Goal: Communication & Community: Answer question/provide support

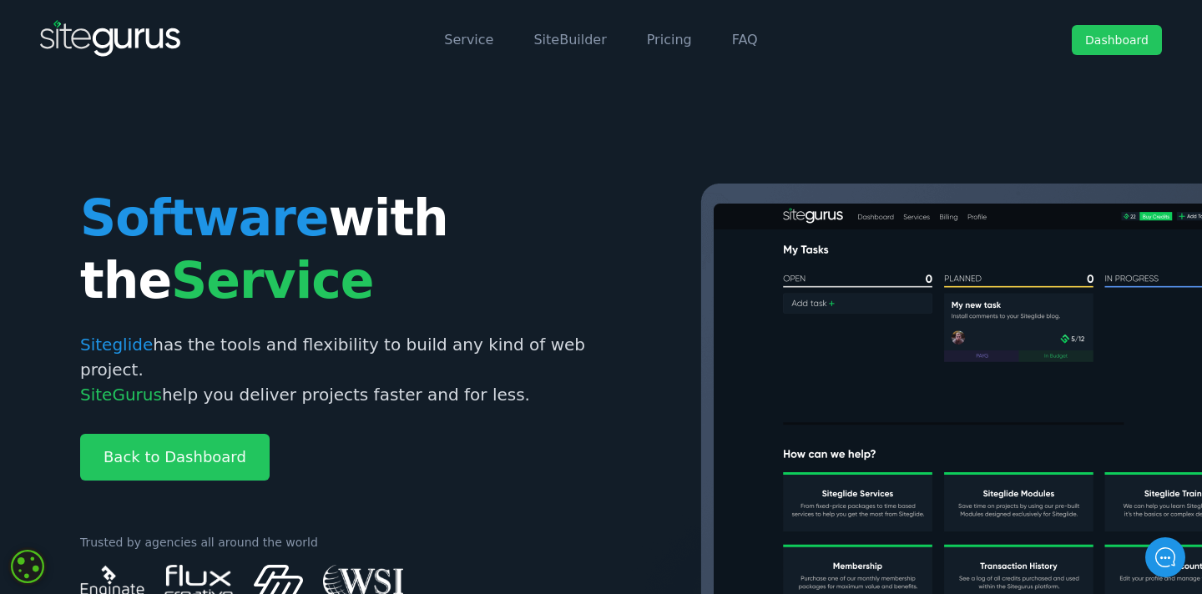
click at [1090, 43] on link "Dashboard" at bounding box center [1117, 40] width 90 height 30
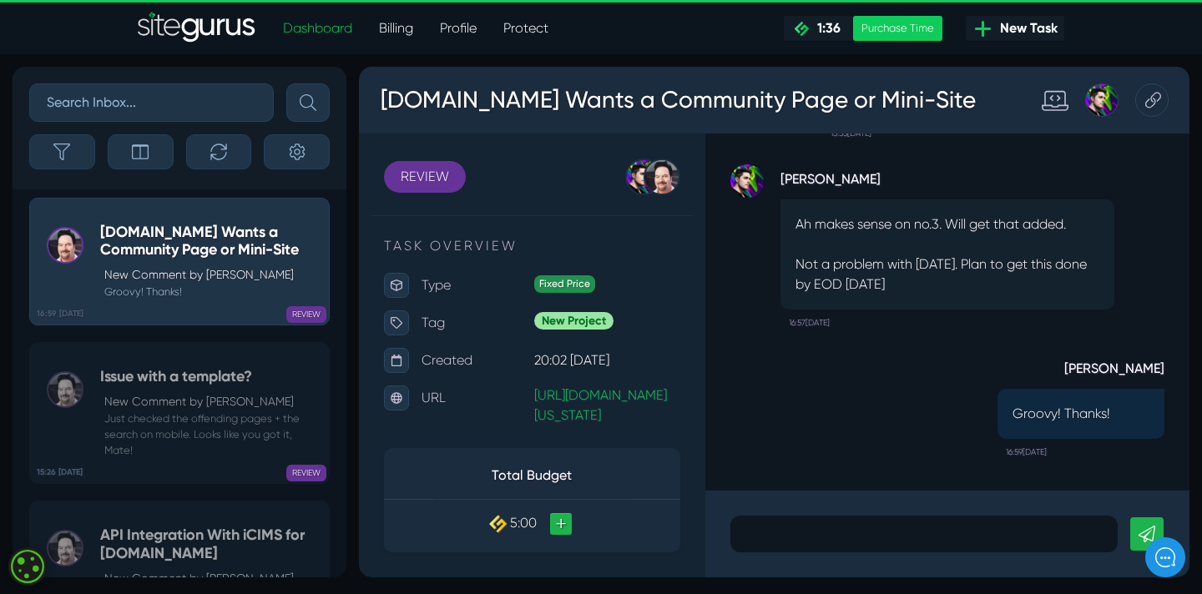
click at [751, 537] on p at bounding box center [924, 534] width 362 height 20
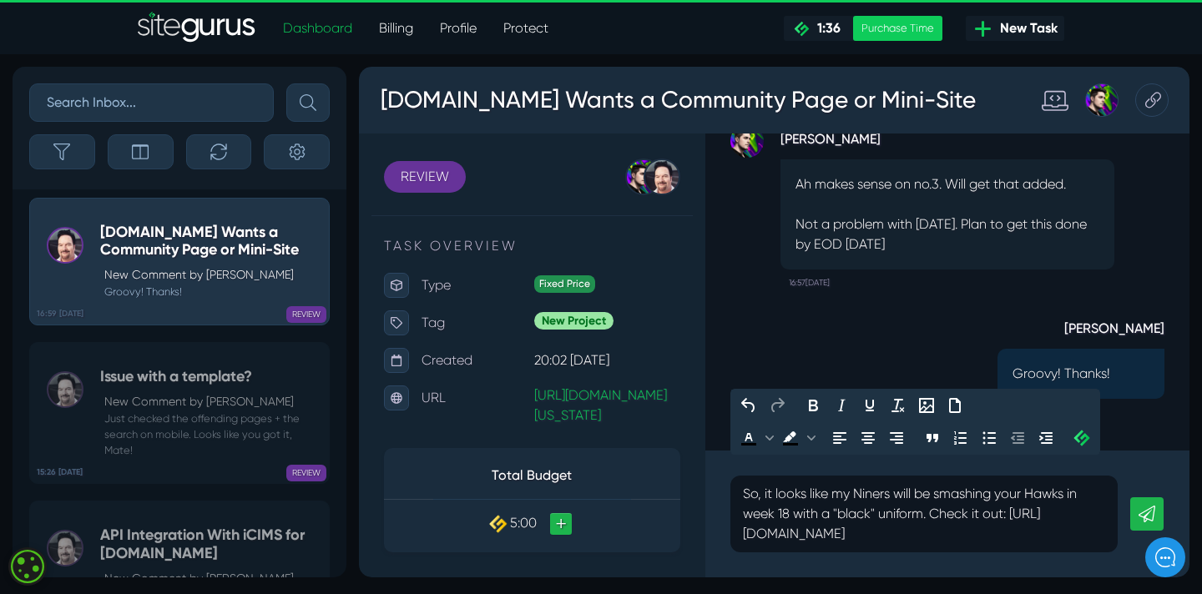
click at [1147, 506] on icon at bounding box center [1146, 514] width 17 height 17
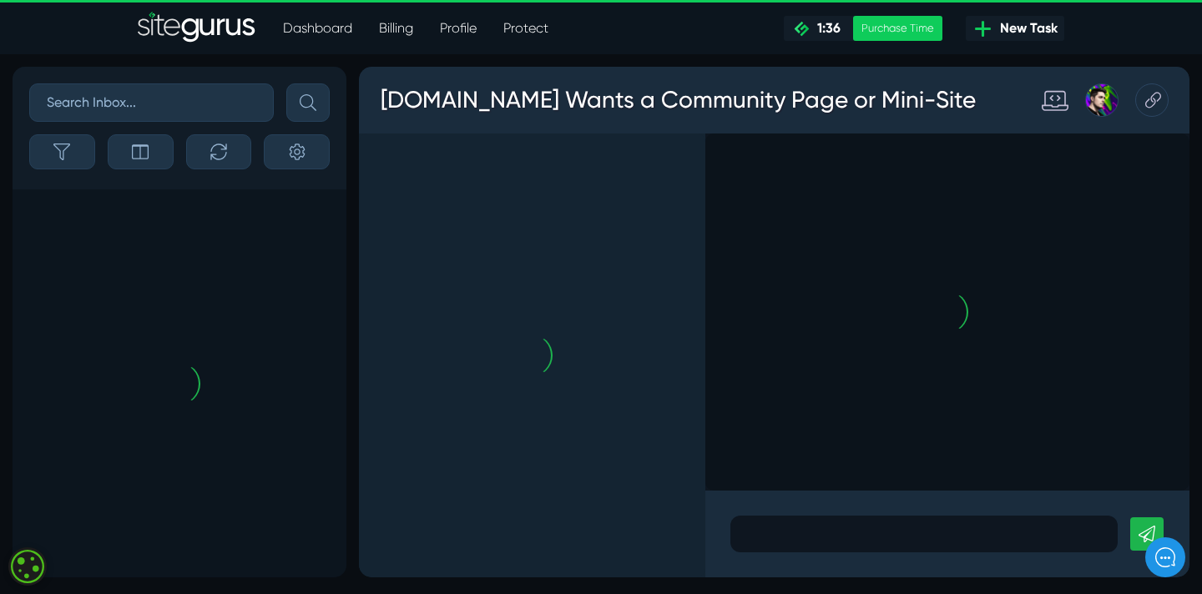
scroll to position [-726, 0]
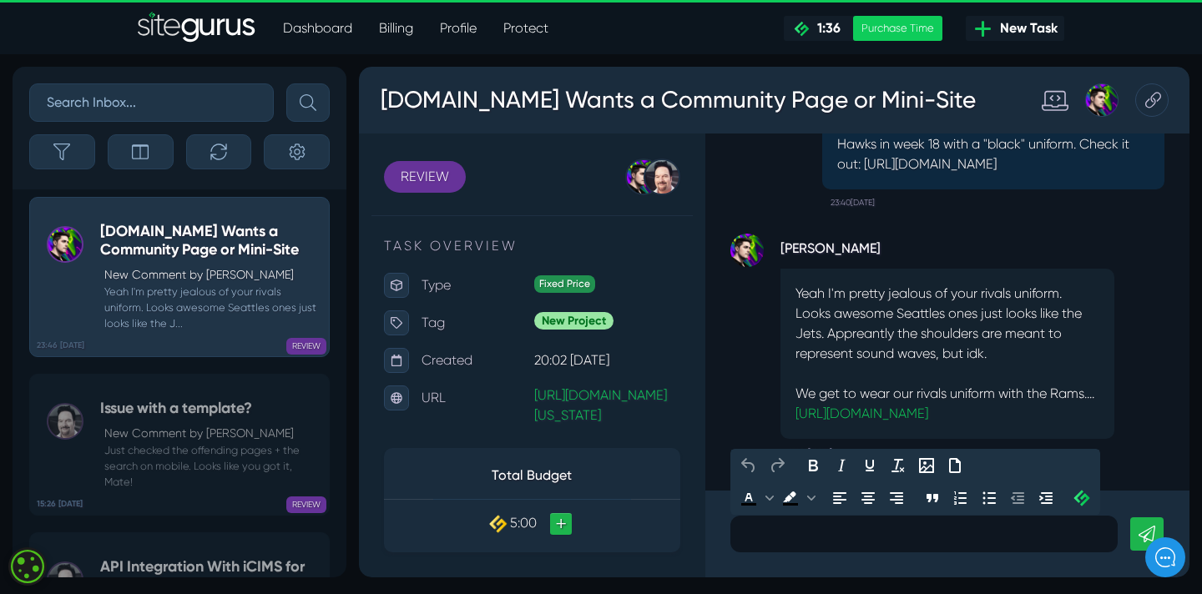
click at [776, 536] on p at bounding box center [924, 534] width 362 height 20
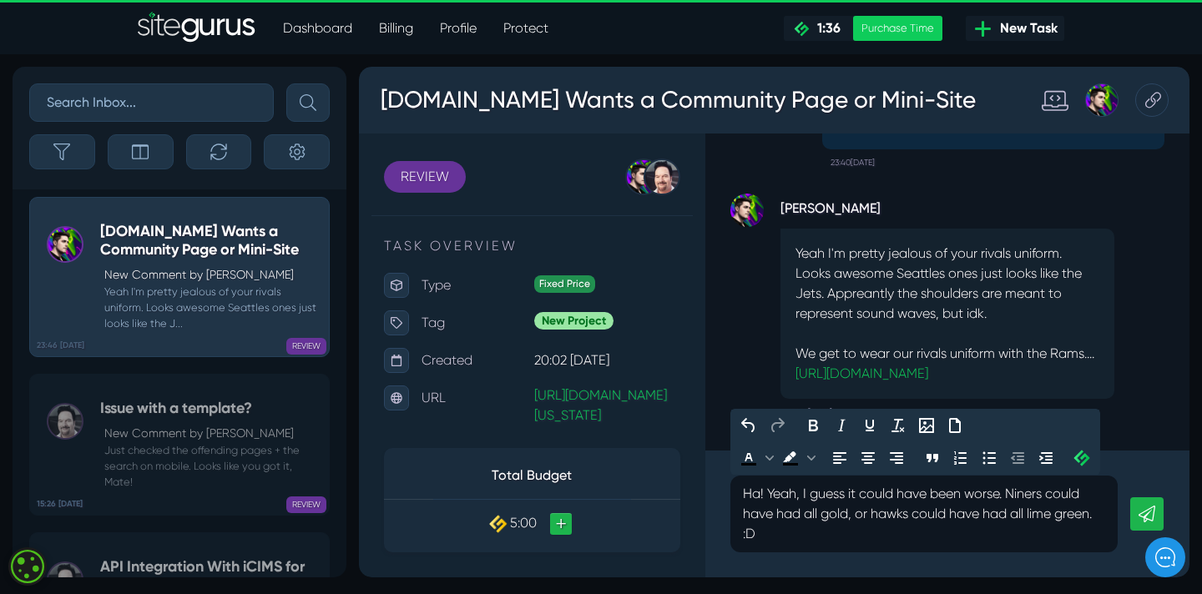
click at [1150, 508] on icon at bounding box center [1146, 514] width 17 height 17
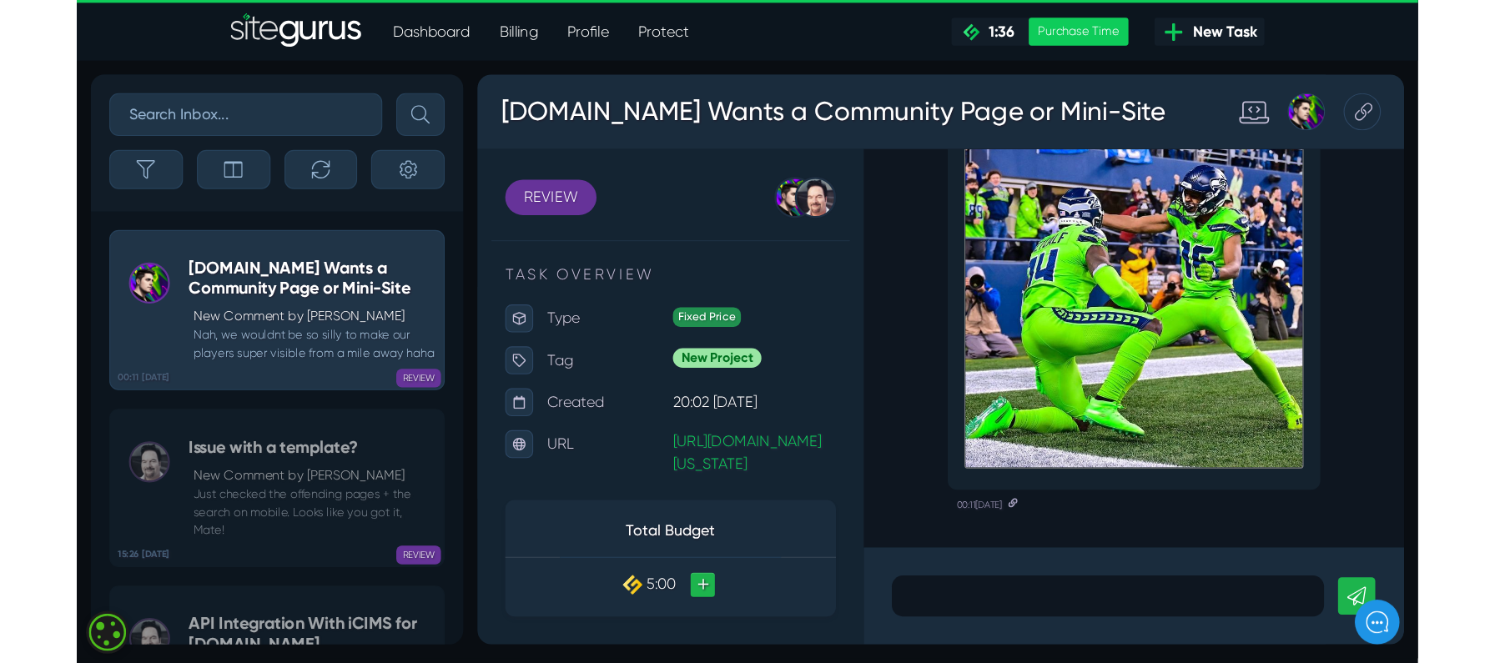
scroll to position [0, 0]
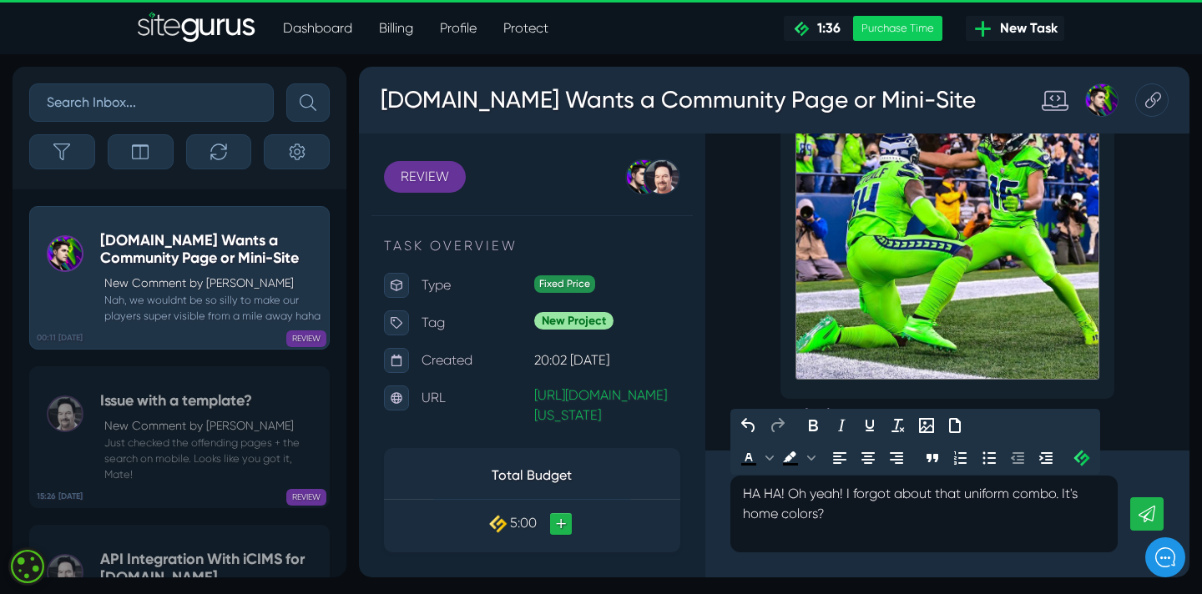
click at [1156, 510] on link at bounding box center [1146, 513] width 33 height 33
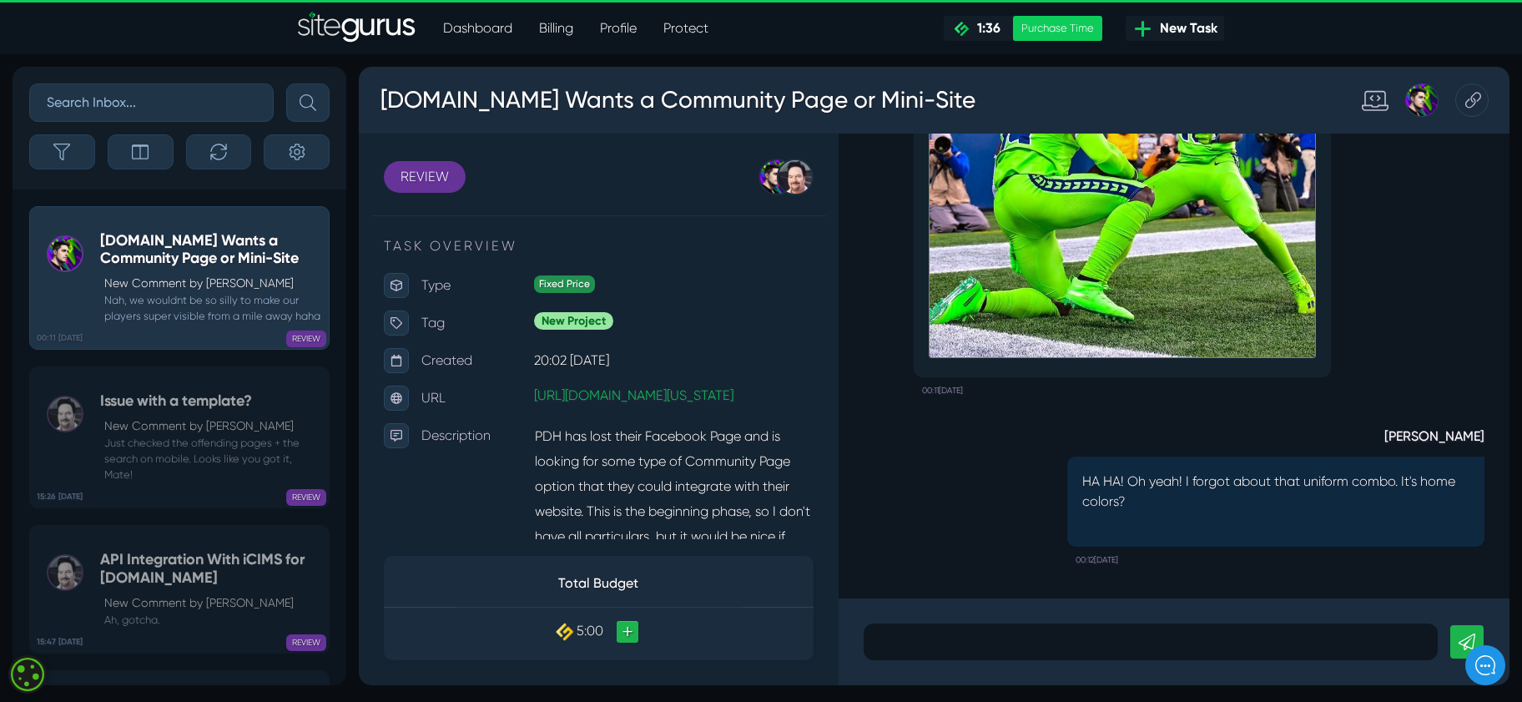
scroll to position [-603, 0]
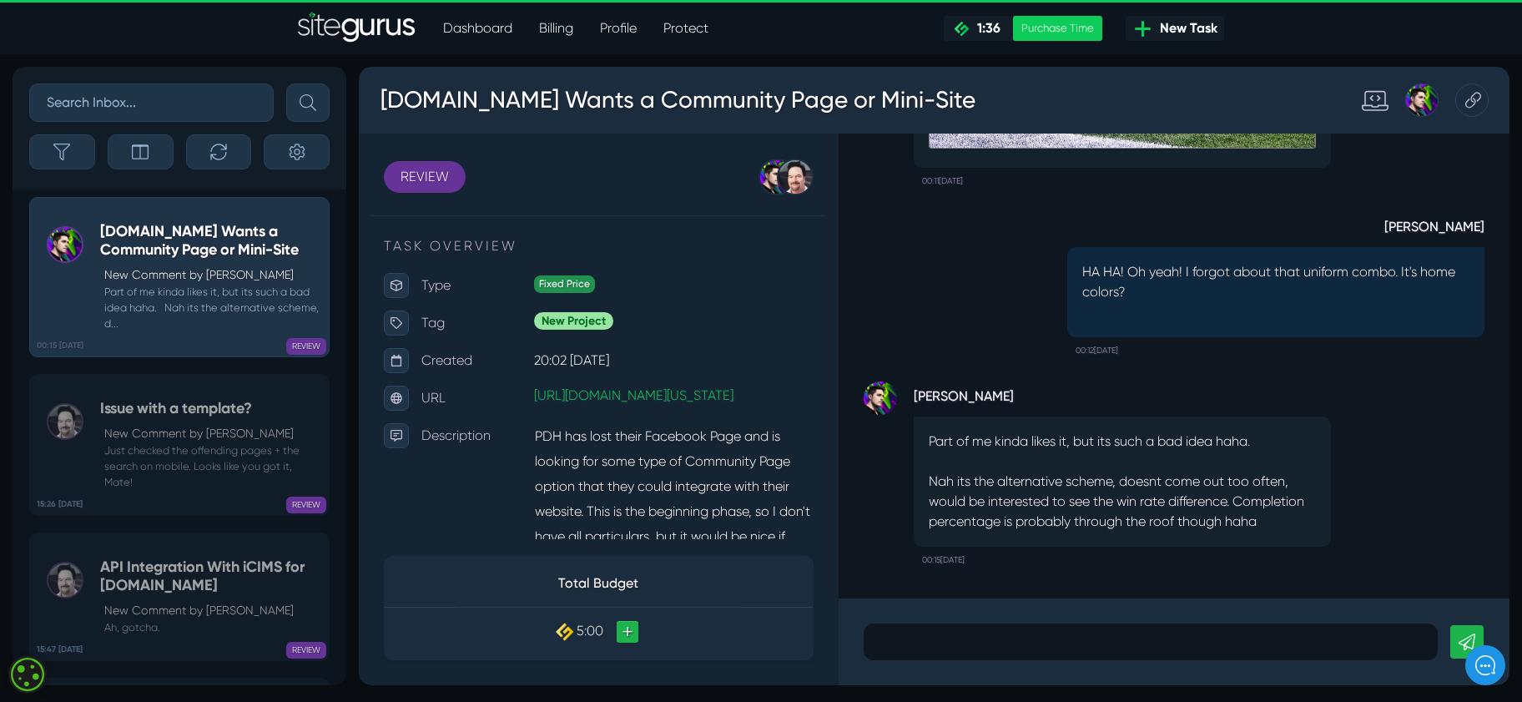
click at [893, 642] on p at bounding box center [1150, 642] width 549 height 20
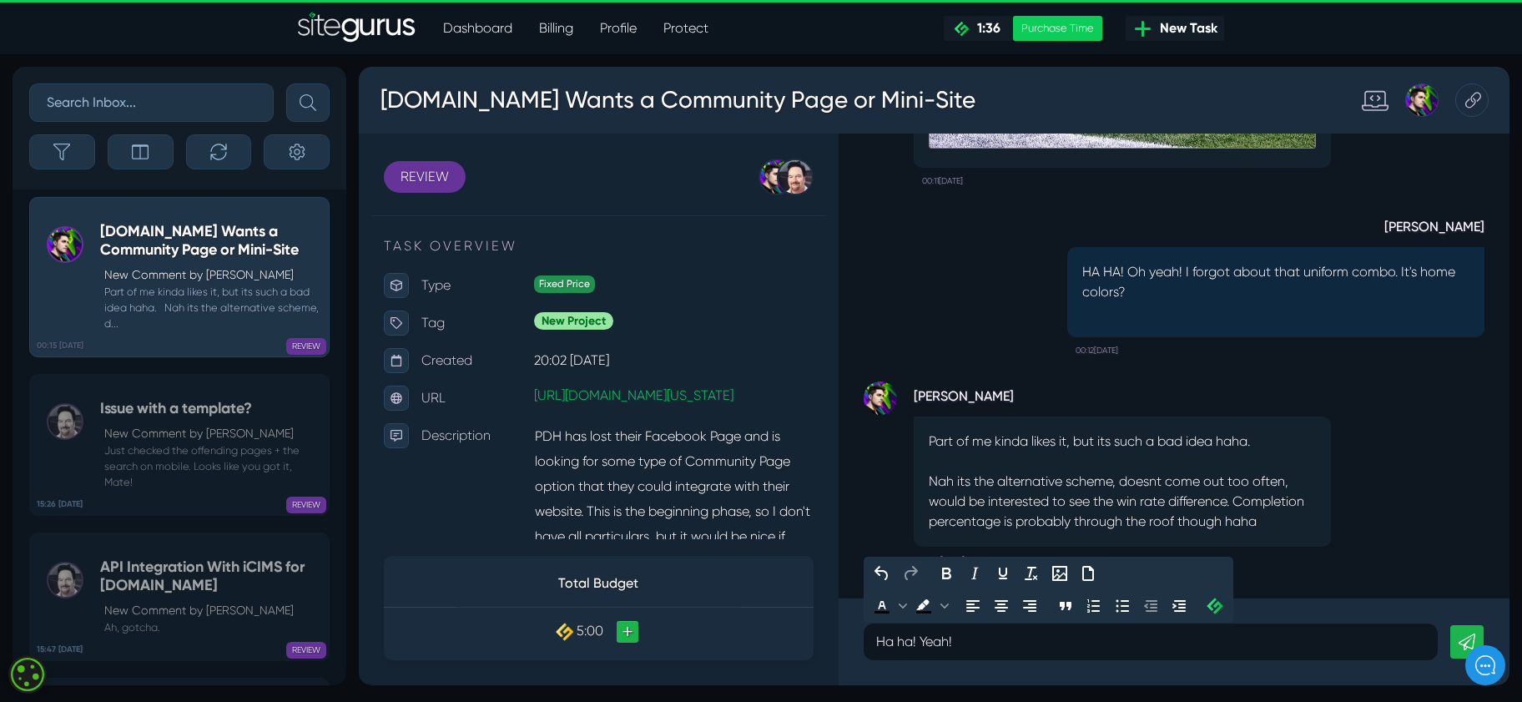
click at [1458, 637] on link at bounding box center [1466, 641] width 33 height 33
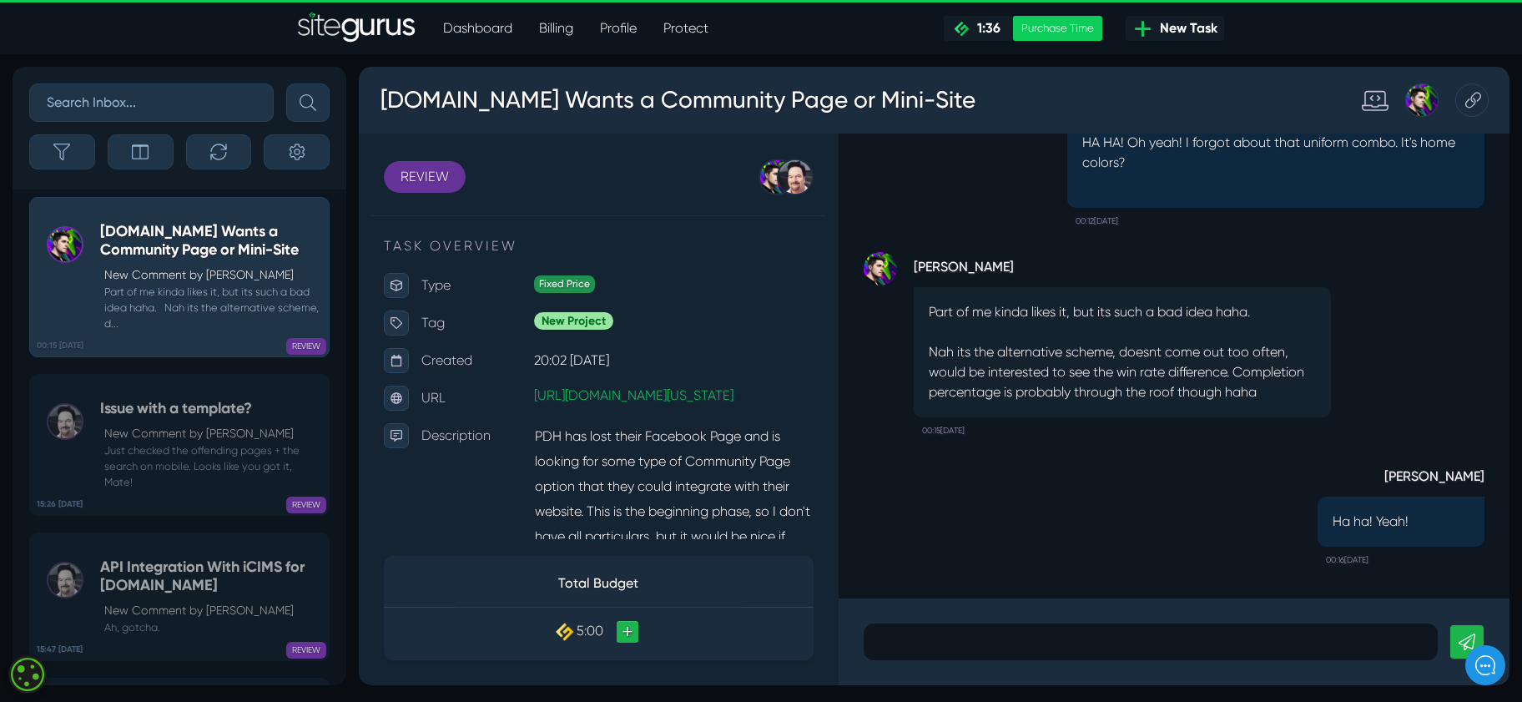
scroll to position [-587, 0]
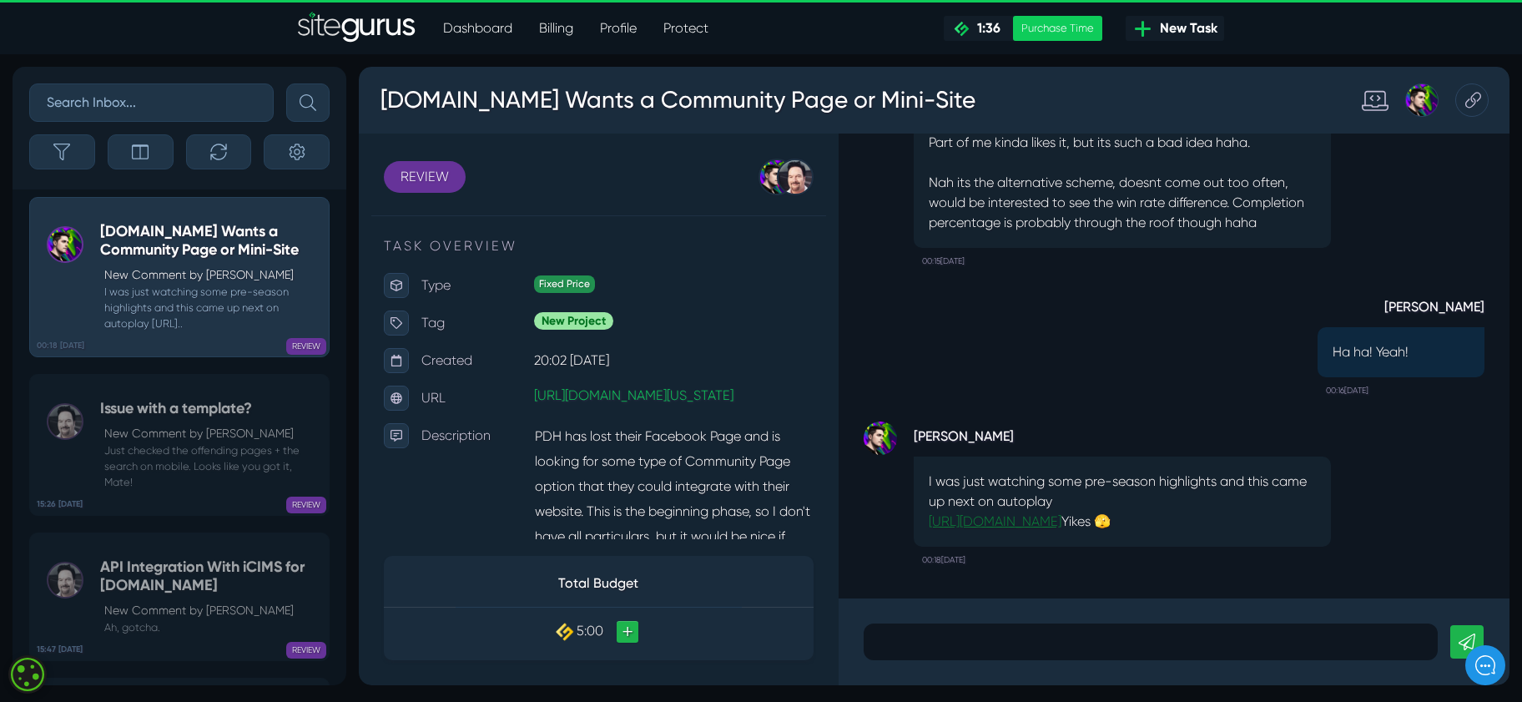
click at [1029, 522] on link "[URL][DOMAIN_NAME]" at bounding box center [995, 521] width 133 height 16
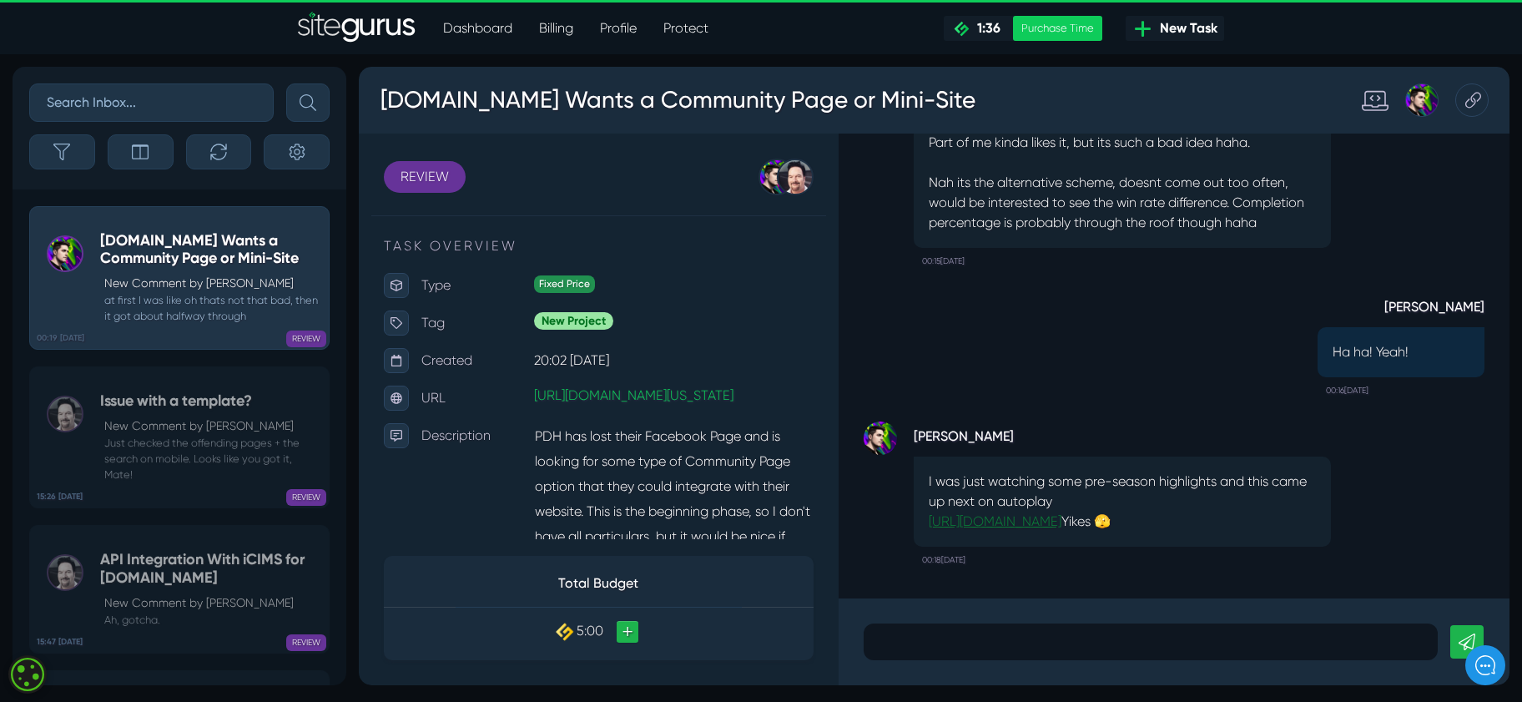
scroll to position [-603, 0]
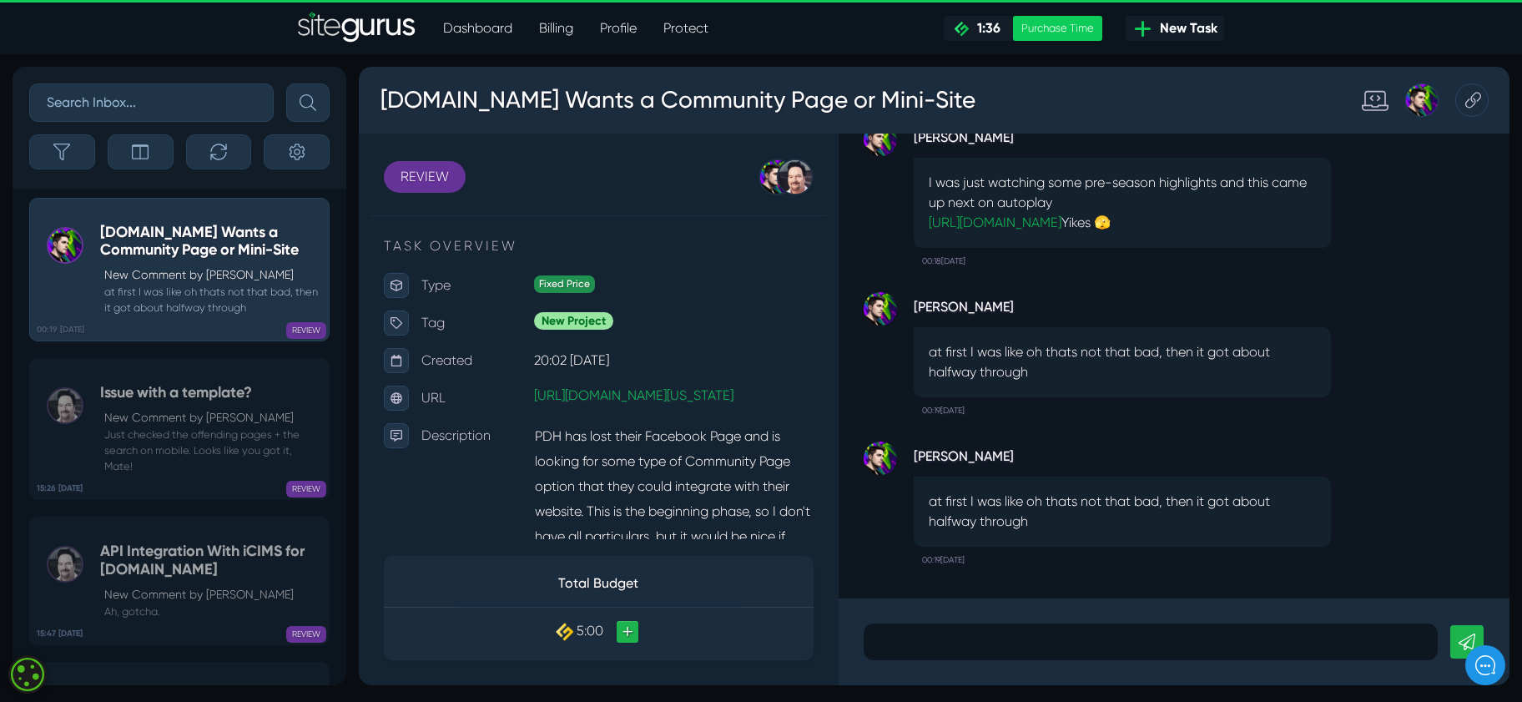
click at [939, 624] on div at bounding box center [1151, 641] width 574 height 37
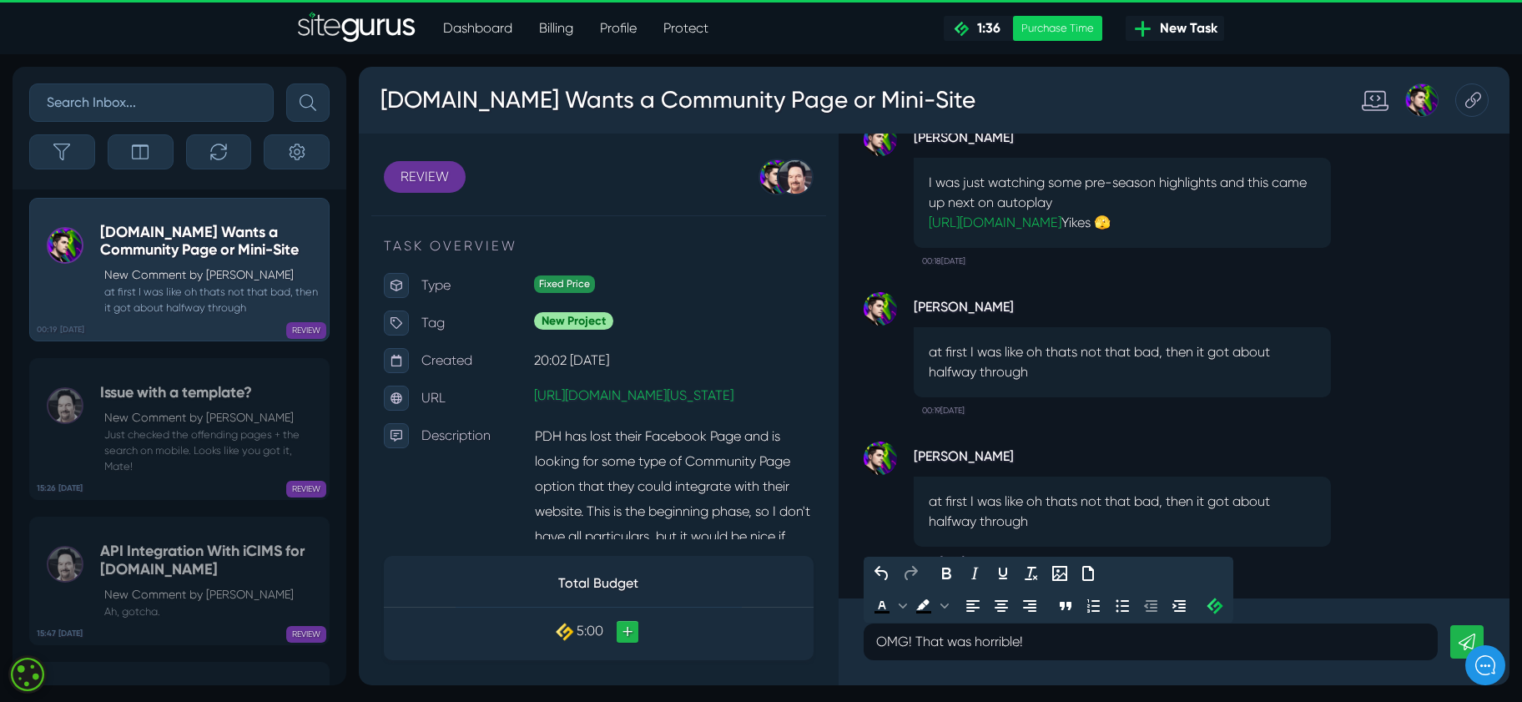
click at [1466, 629] on link at bounding box center [1466, 641] width 33 height 33
